Goal: Transaction & Acquisition: Purchase product/service

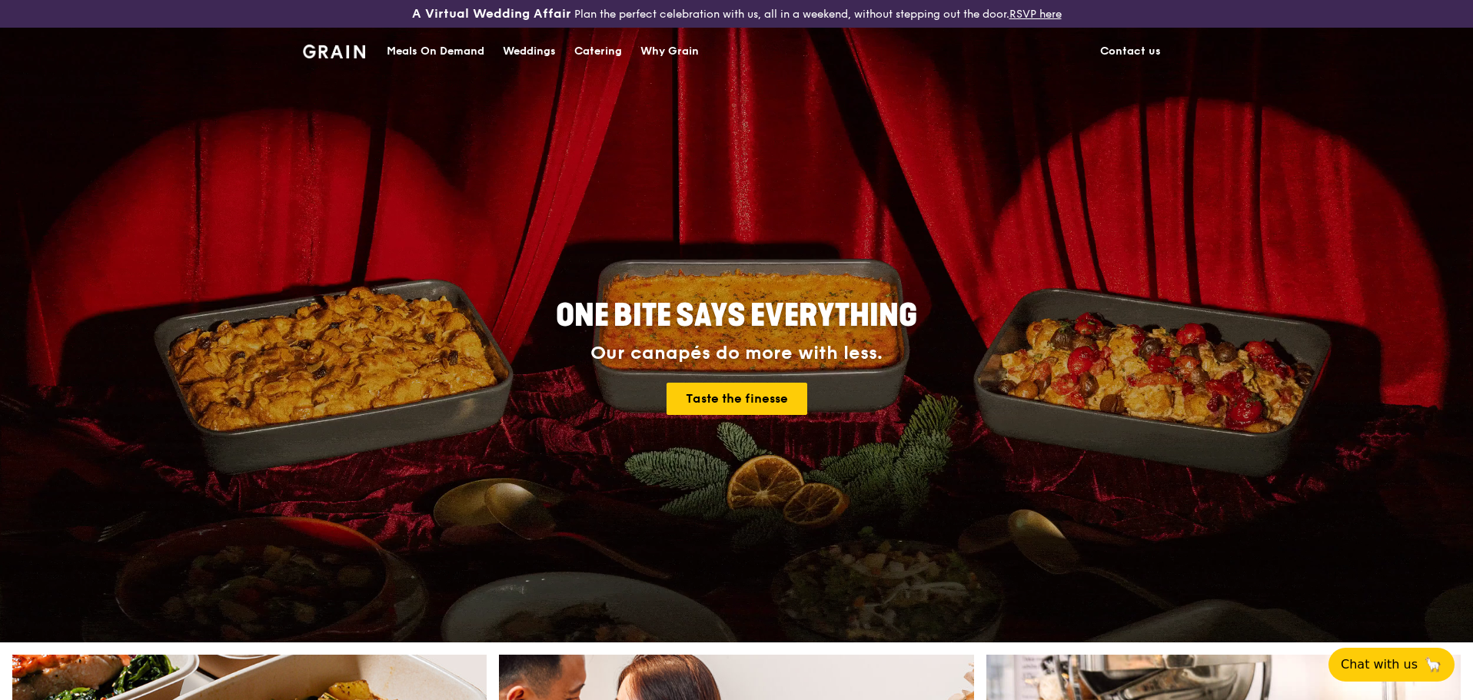
drag, startPoint x: 0, startPoint y: 0, endPoint x: 450, endPoint y: 54, distance: 452.8
click at [450, 54] on div "Meals On Demand" at bounding box center [436, 51] width 98 height 46
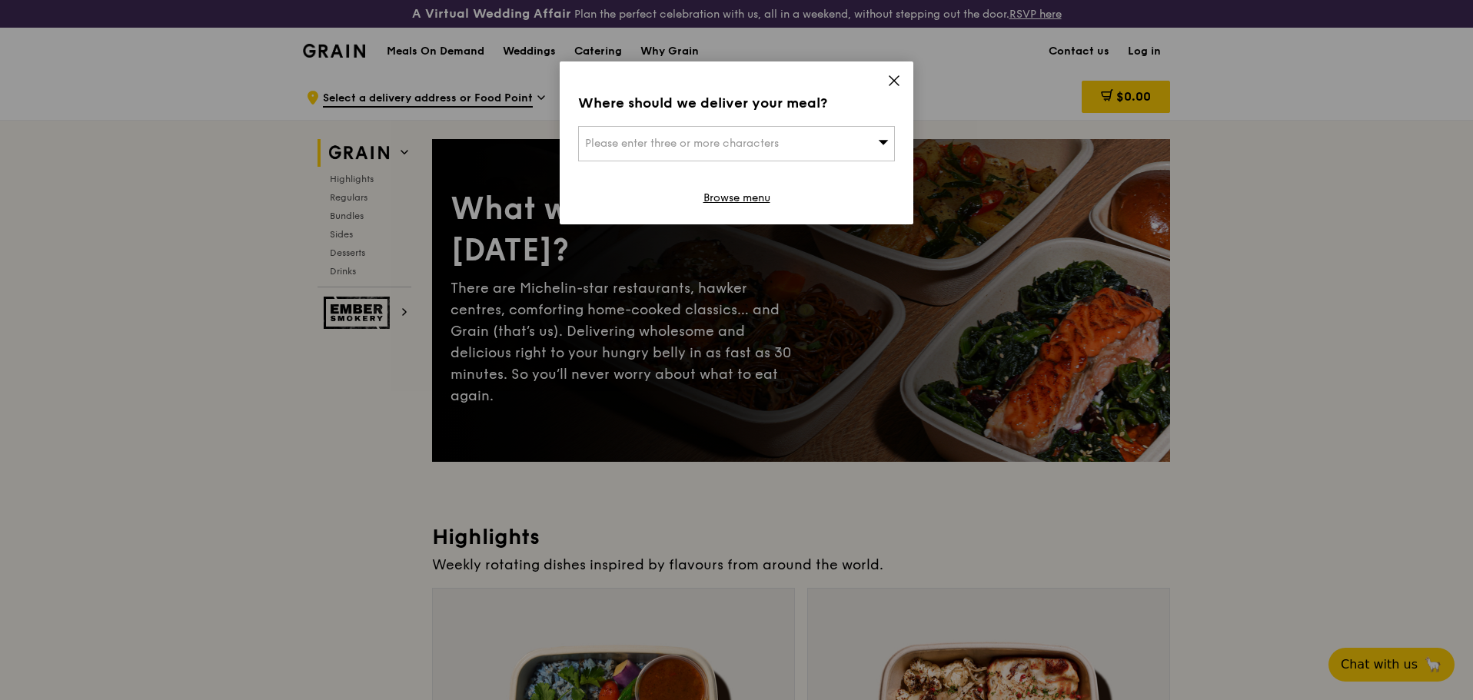
click at [898, 76] on icon at bounding box center [893, 80] width 9 height 9
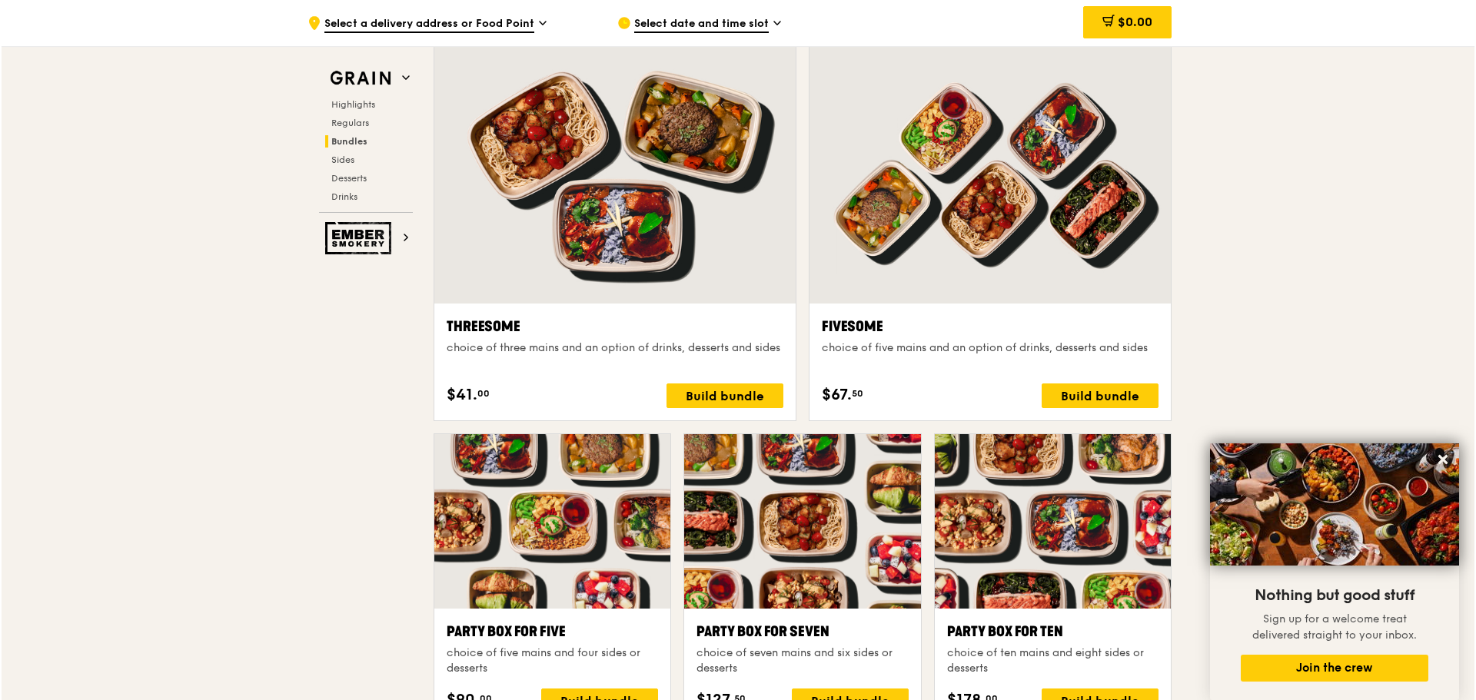
scroll to position [2844, 0]
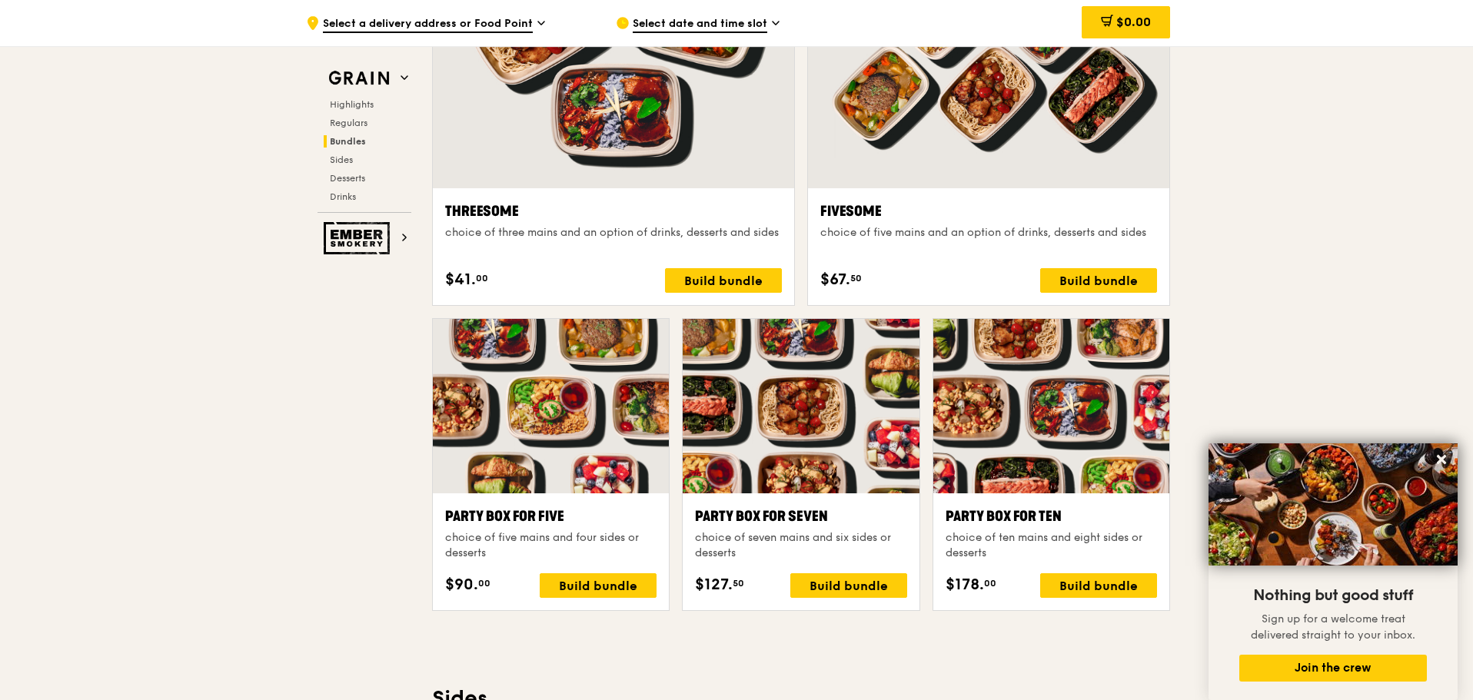
click at [963, 217] on div "Fivesome" at bounding box center [988, 212] width 337 height 22
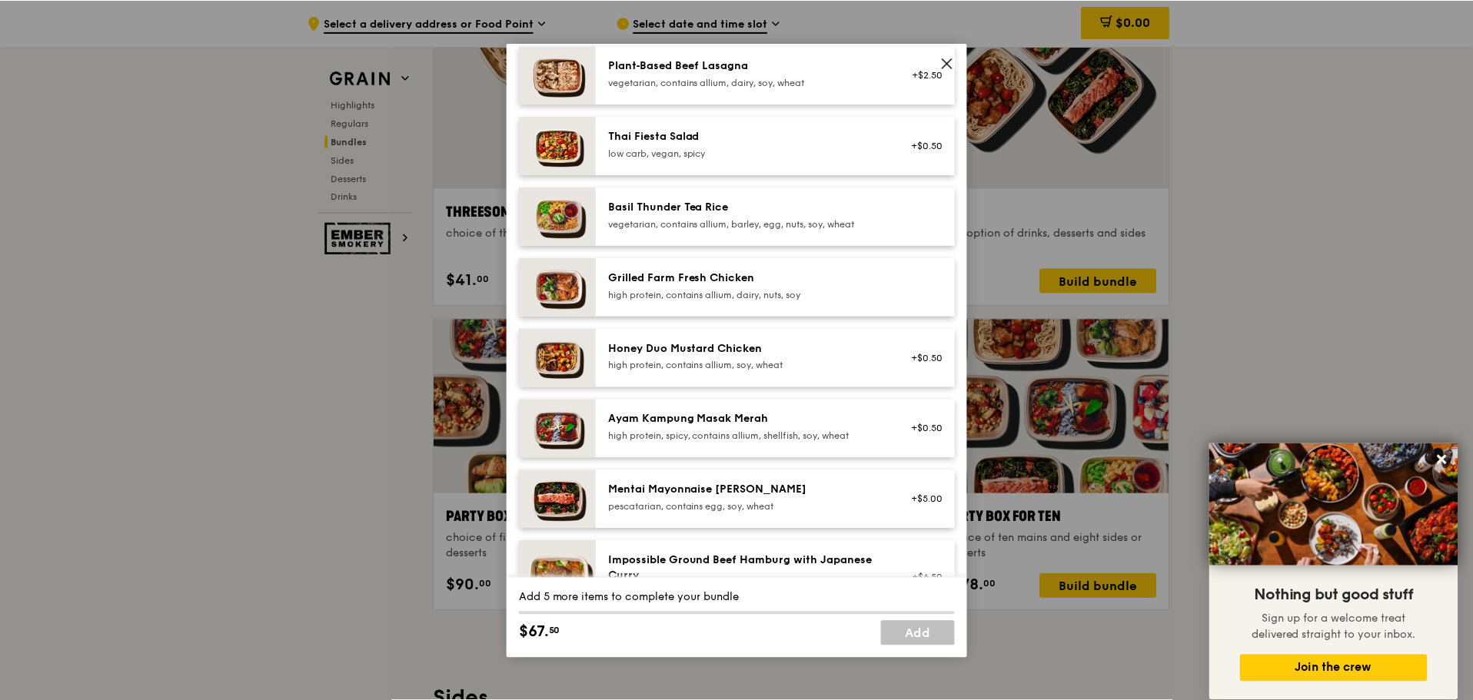
scroll to position [307, 0]
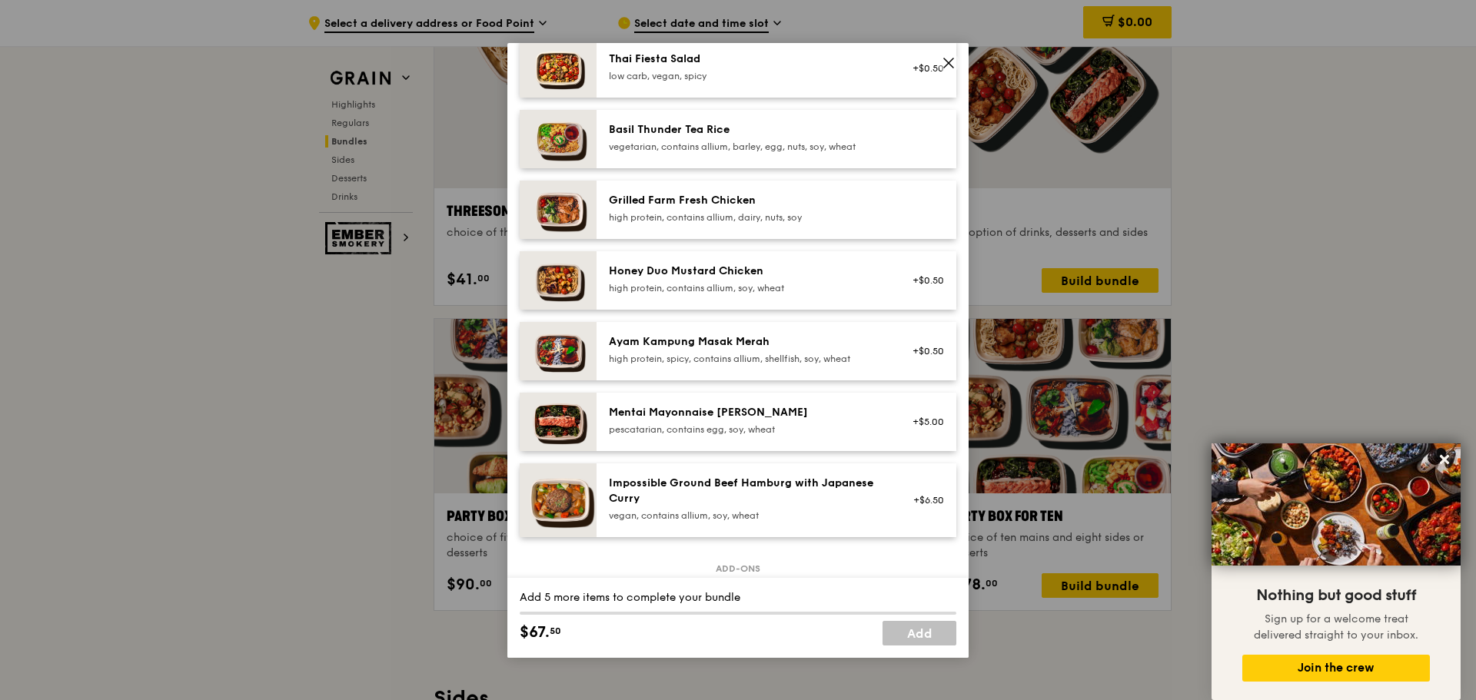
click at [953, 61] on icon at bounding box center [949, 63] width 14 height 14
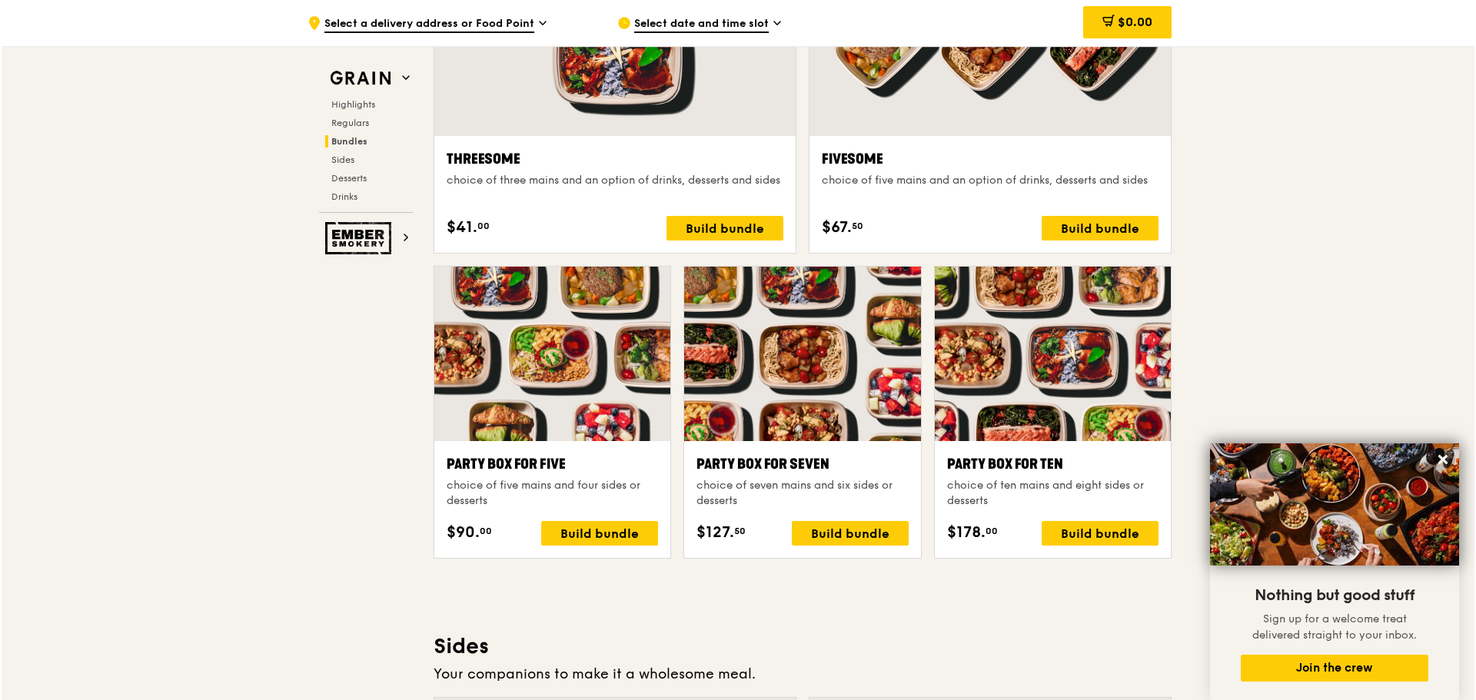
scroll to position [2690, 0]
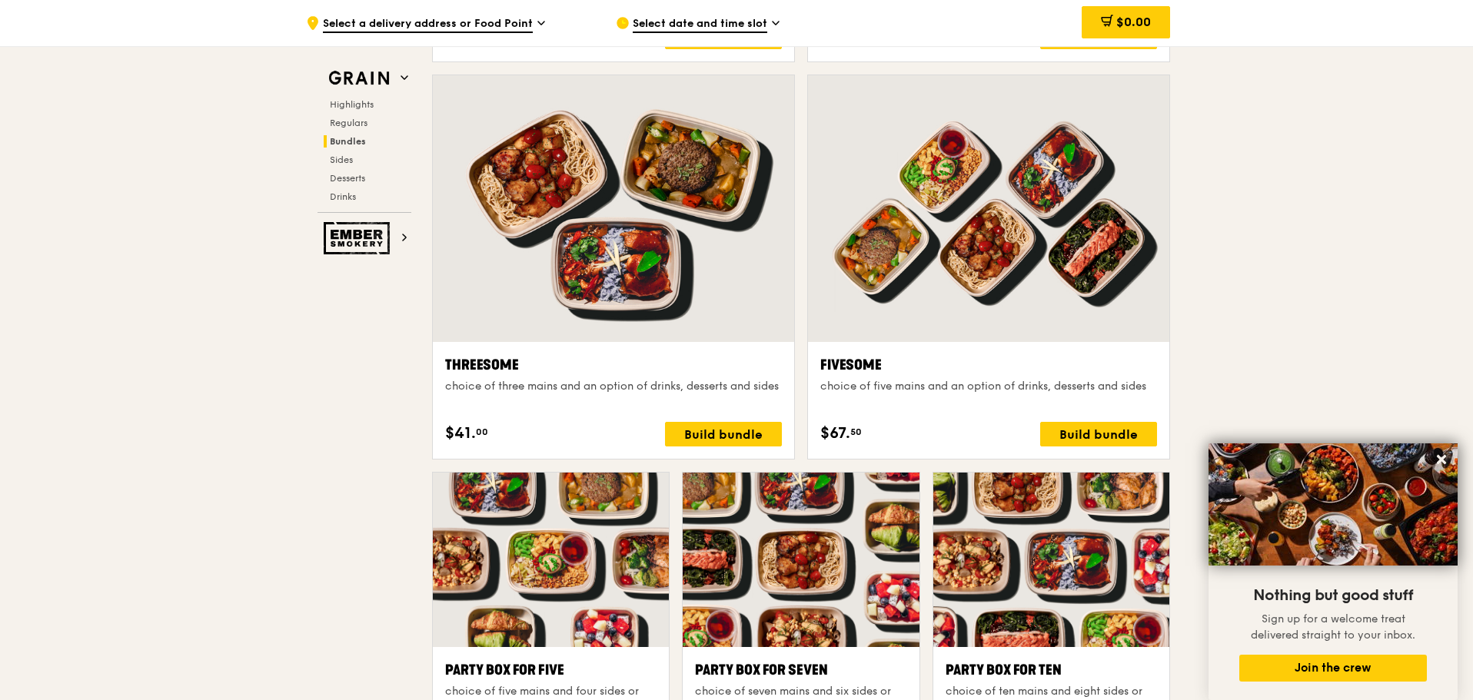
click at [1086, 285] on div at bounding box center [988, 208] width 361 height 267
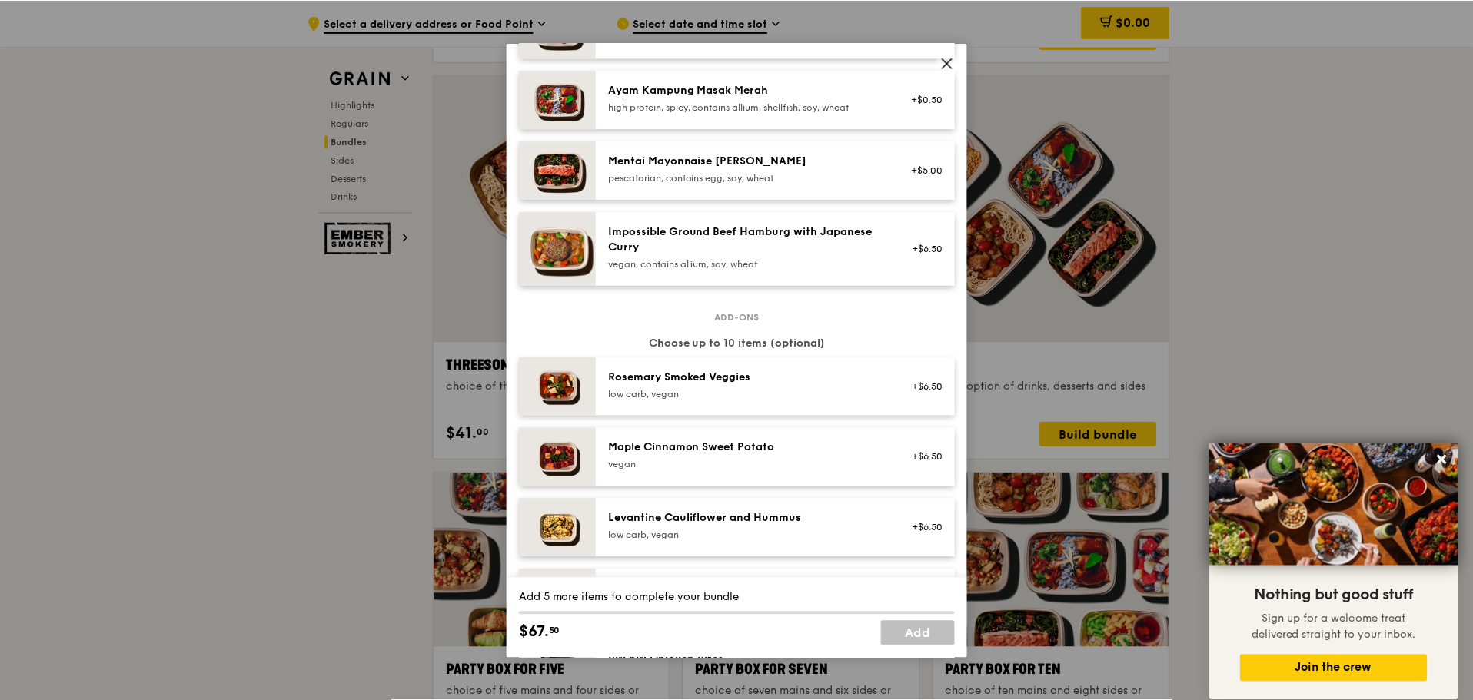
scroll to position [922, 0]
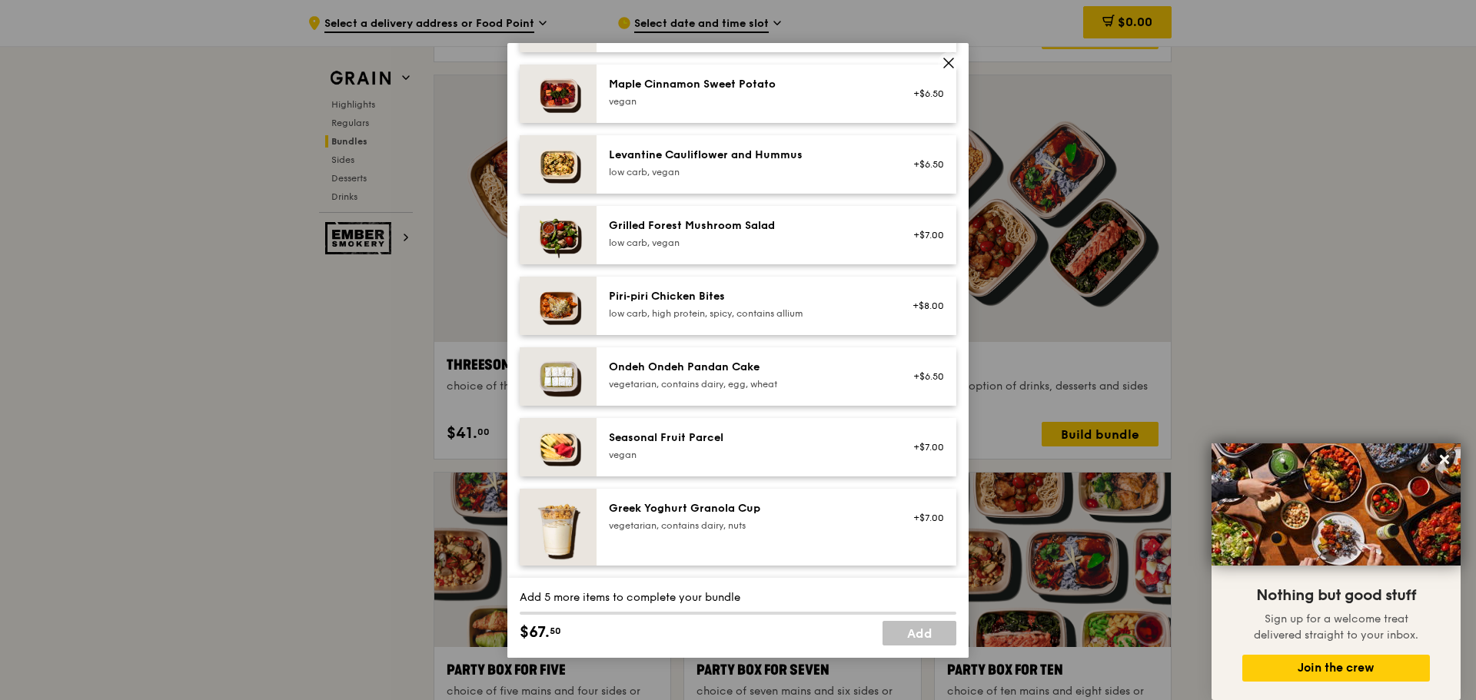
drag, startPoint x: 735, startPoint y: 411, endPoint x: 1274, endPoint y: 204, distance: 578.1
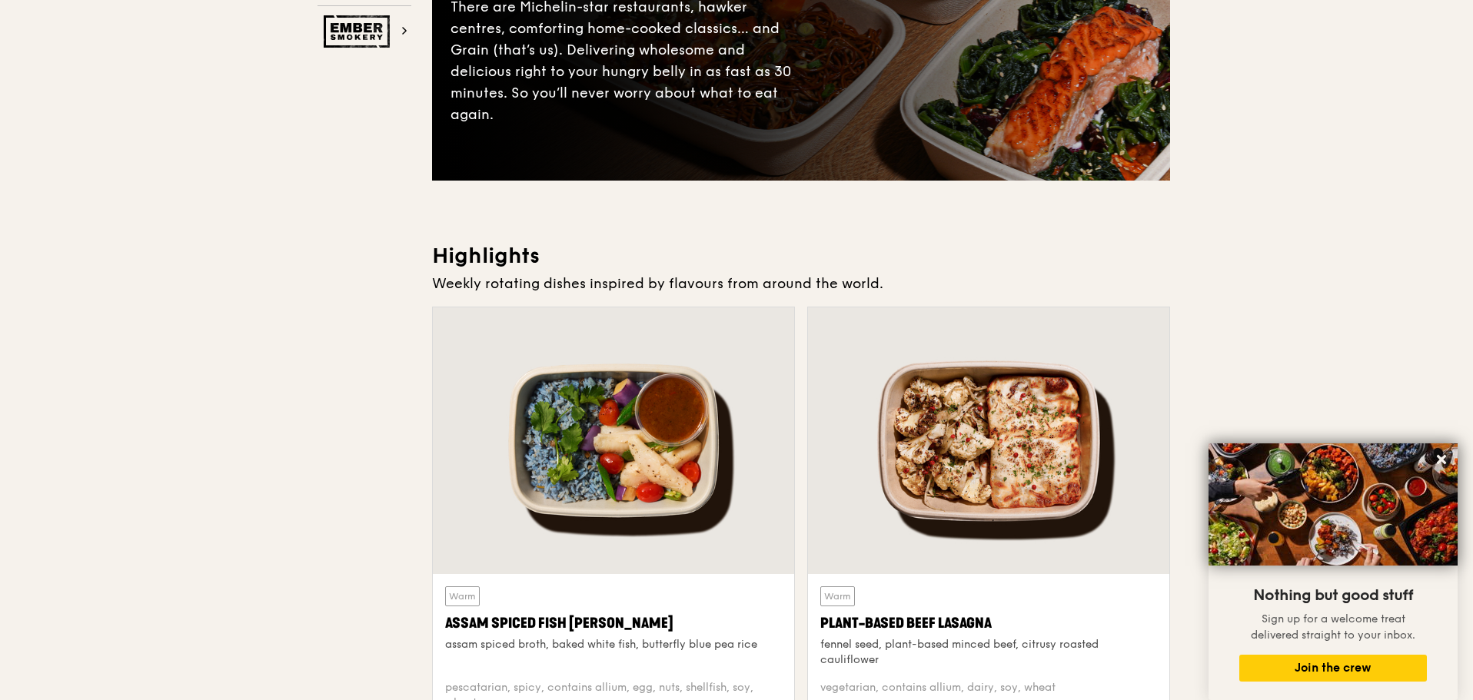
scroll to position [0, 0]
